Goal: Check status: Check status

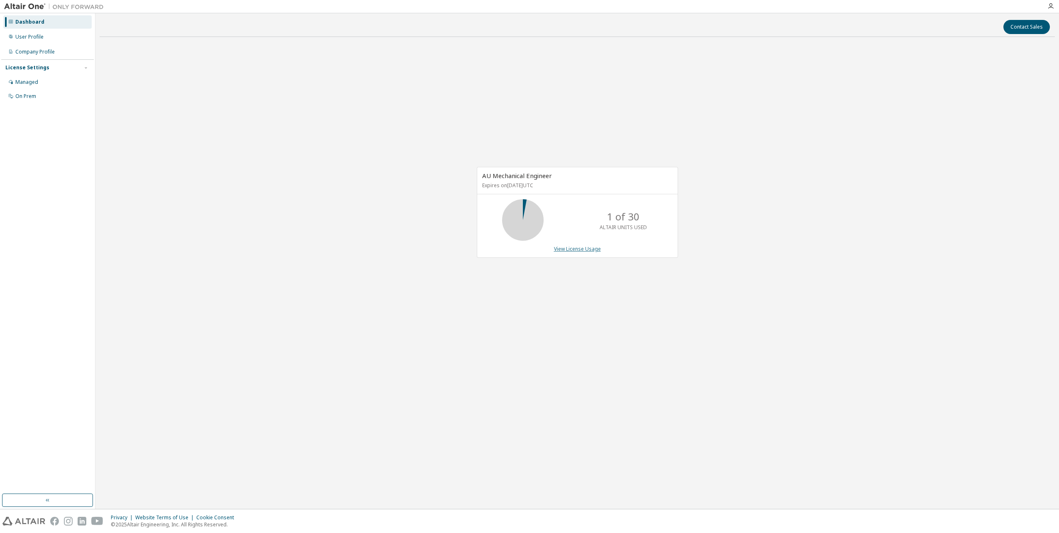
click at [580, 248] on link "View License Usage" at bounding box center [577, 248] width 47 height 7
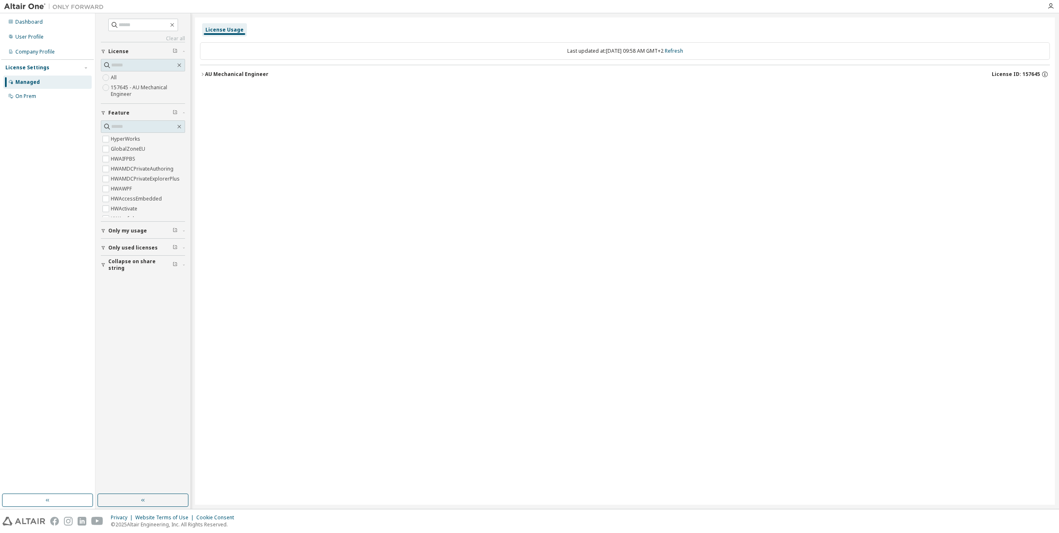
click at [202, 75] on icon "button" at bounding box center [202, 74] width 5 height 5
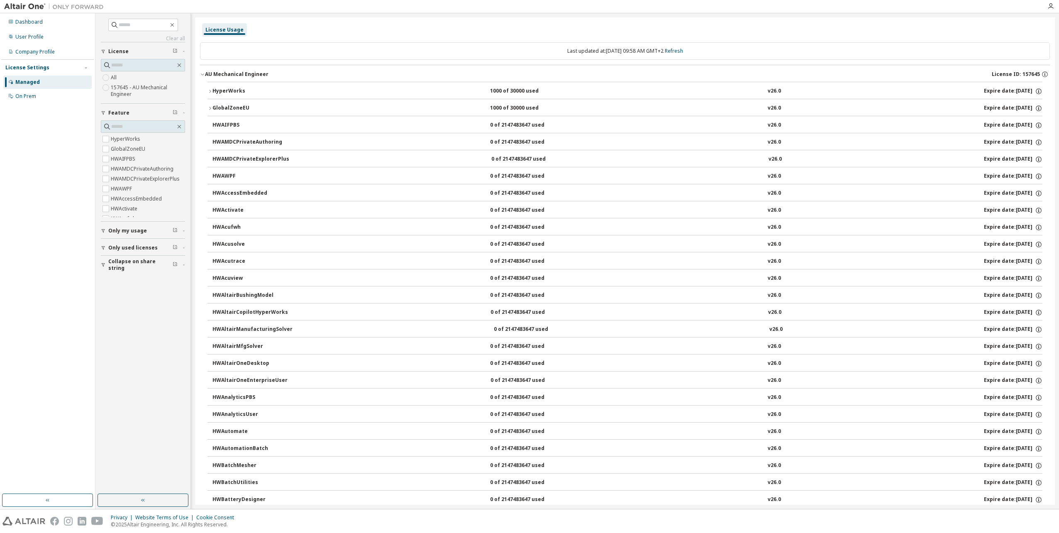
click at [211, 90] on icon "button" at bounding box center [209, 91] width 5 height 5
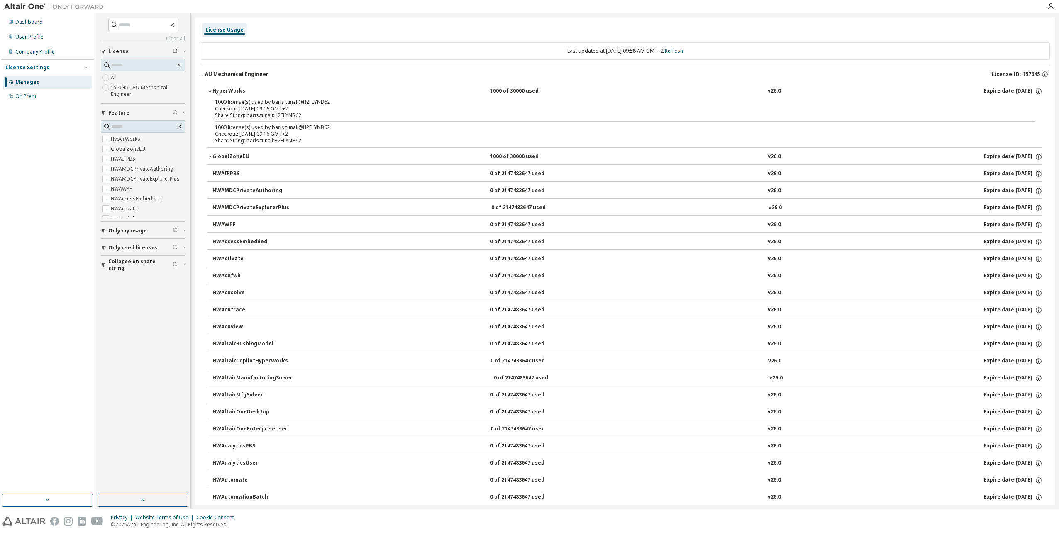
click at [211, 90] on icon "button" at bounding box center [209, 91] width 5 height 5
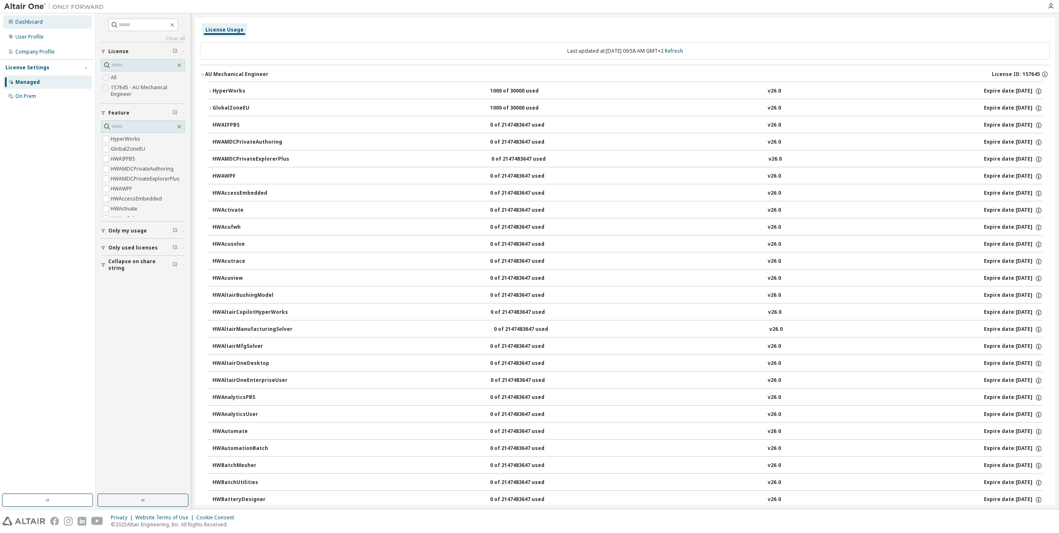
click at [18, 24] on div "Dashboard" at bounding box center [28, 22] width 27 height 7
